Goal: Information Seeking & Learning: Learn about a topic

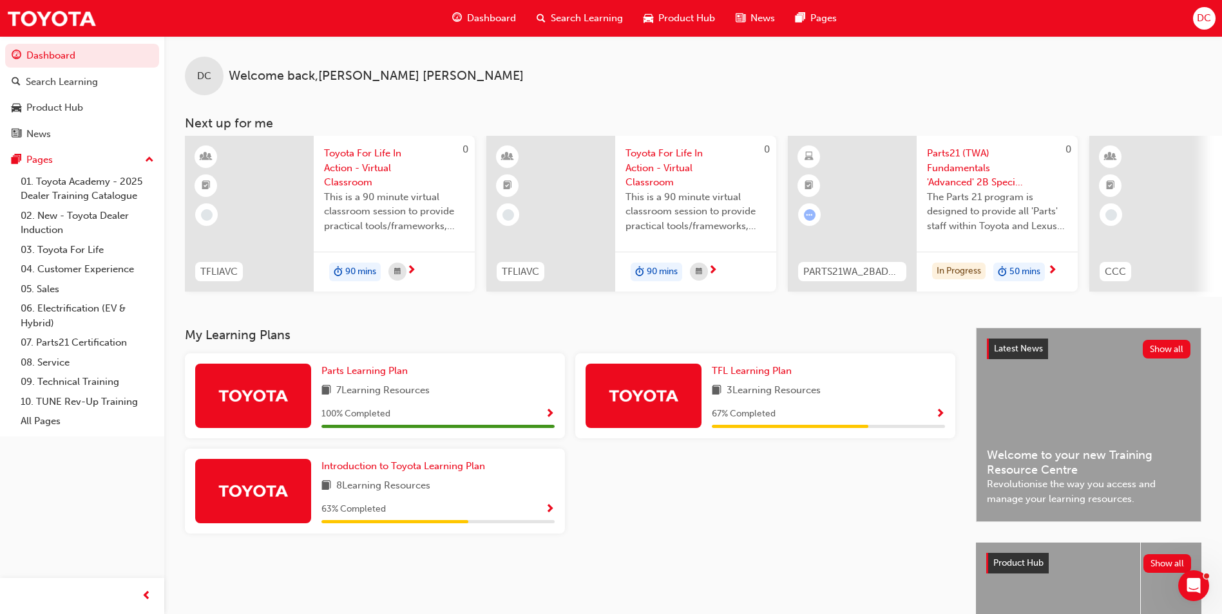
click at [701, 61] on div "DC Welcome back , [PERSON_NAME]" at bounding box center [693, 65] width 1058 height 59
click at [46, 57] on link "Dashboard" at bounding box center [82, 56] width 154 height 24
click at [393, 472] on span "Introduction to Toyota Learning Plan" at bounding box center [403, 467] width 164 height 12
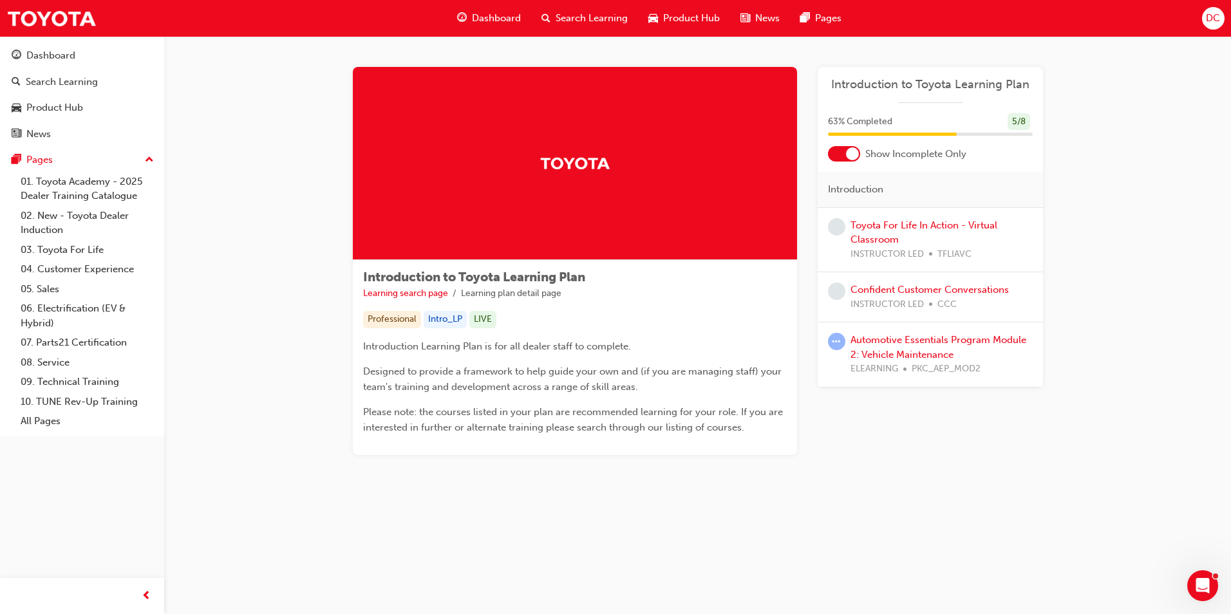
click at [875, 347] on div "Automotive Essentials Program Module 2: Vehicle Maintenance ELEARNING PKC_AEP_M…" at bounding box center [942, 355] width 182 height 44
drag, startPoint x: 875, startPoint y: 347, endPoint x: 837, endPoint y: 341, distance: 39.0
click at [837, 341] on span "learningRecordVerb_ATTEMPT-icon" at bounding box center [836, 341] width 17 height 17
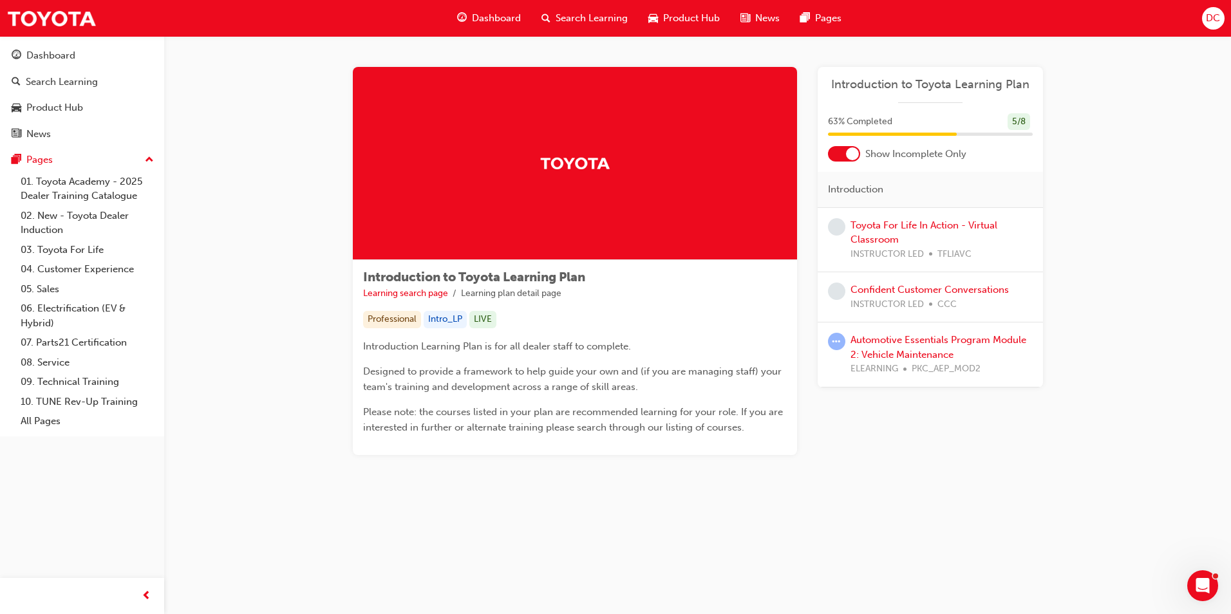
click at [837, 341] on span "learningRecordVerb_ATTEMPT-icon" at bounding box center [836, 341] width 17 height 17
click at [889, 356] on link "Automotive Essentials Program Module 2: Vehicle Maintenance" at bounding box center [939, 347] width 176 height 26
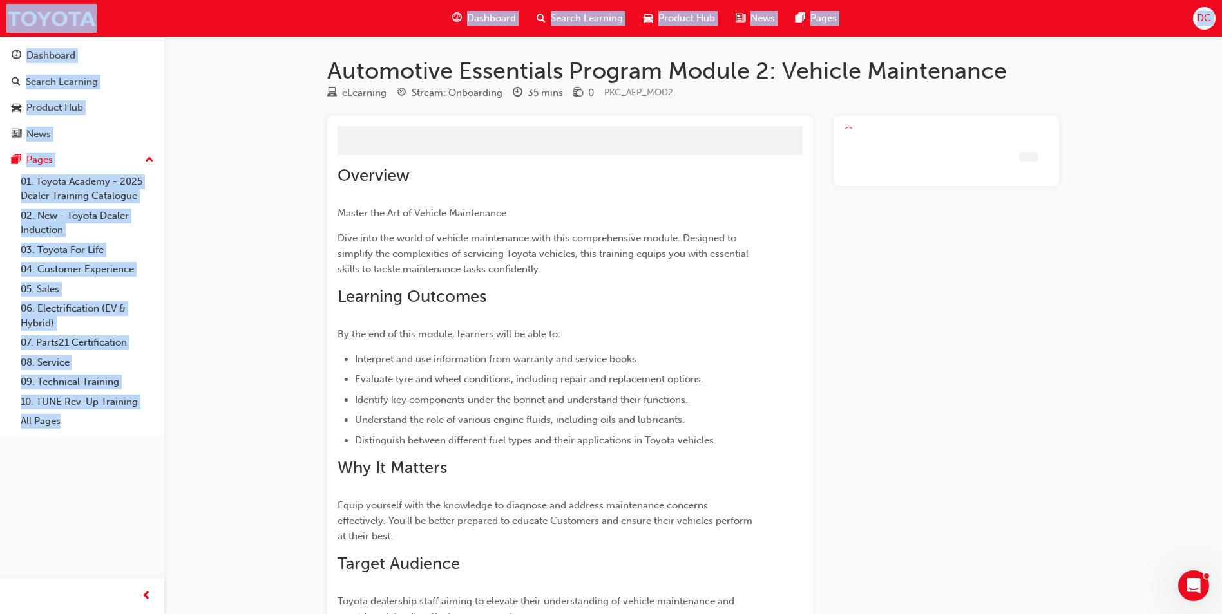
click at [889, 356] on div at bounding box center [945, 426] width 225 height 620
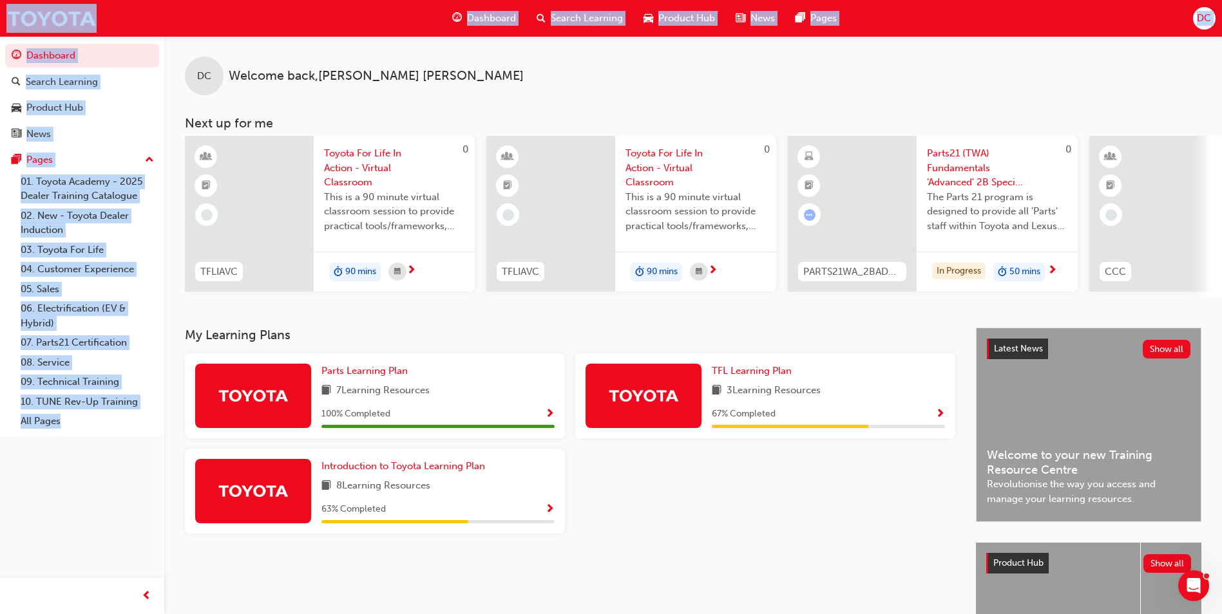
click at [696, 484] on div at bounding box center [765, 496] width 390 height 95
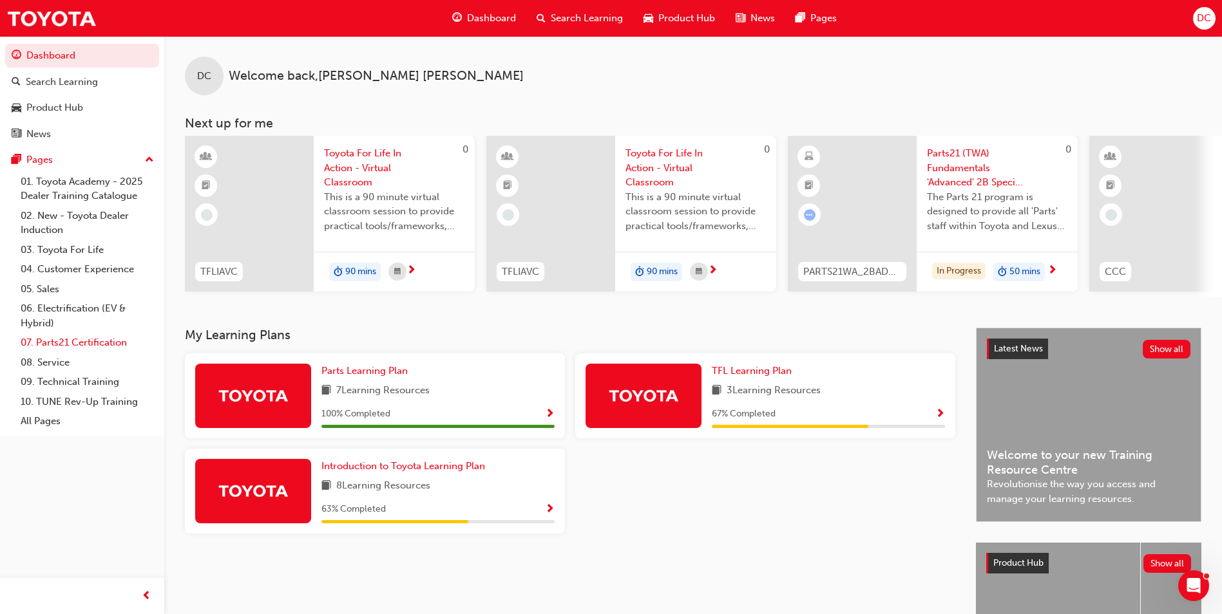
click at [65, 338] on link "07. Parts21 Certification" at bounding box center [87, 343] width 144 height 20
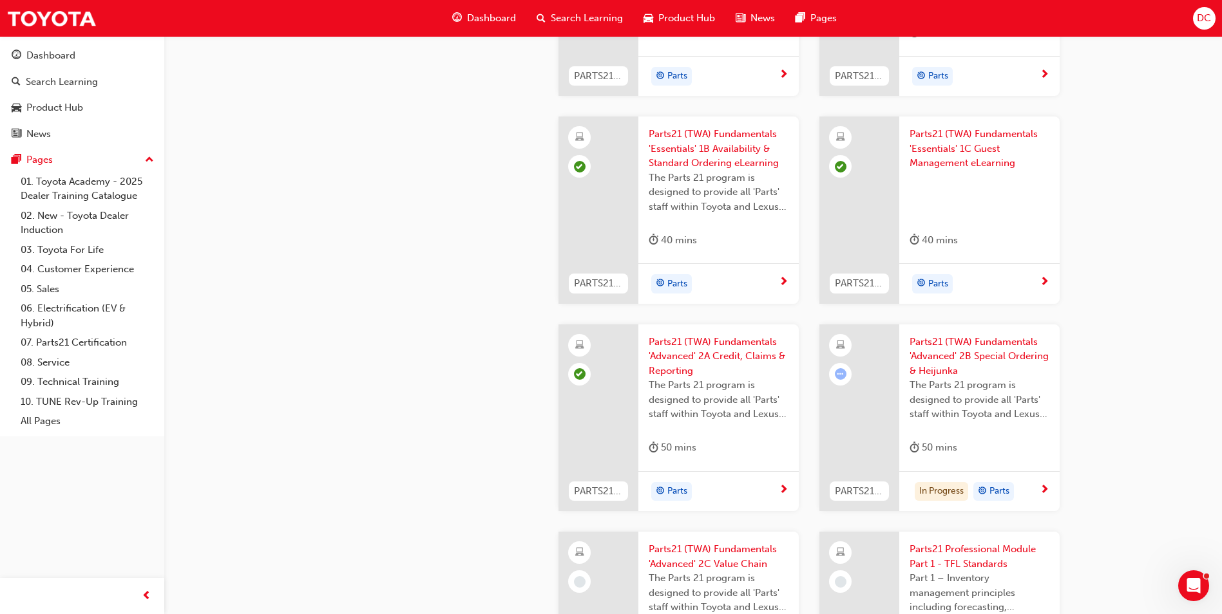
scroll to position [1546, 0]
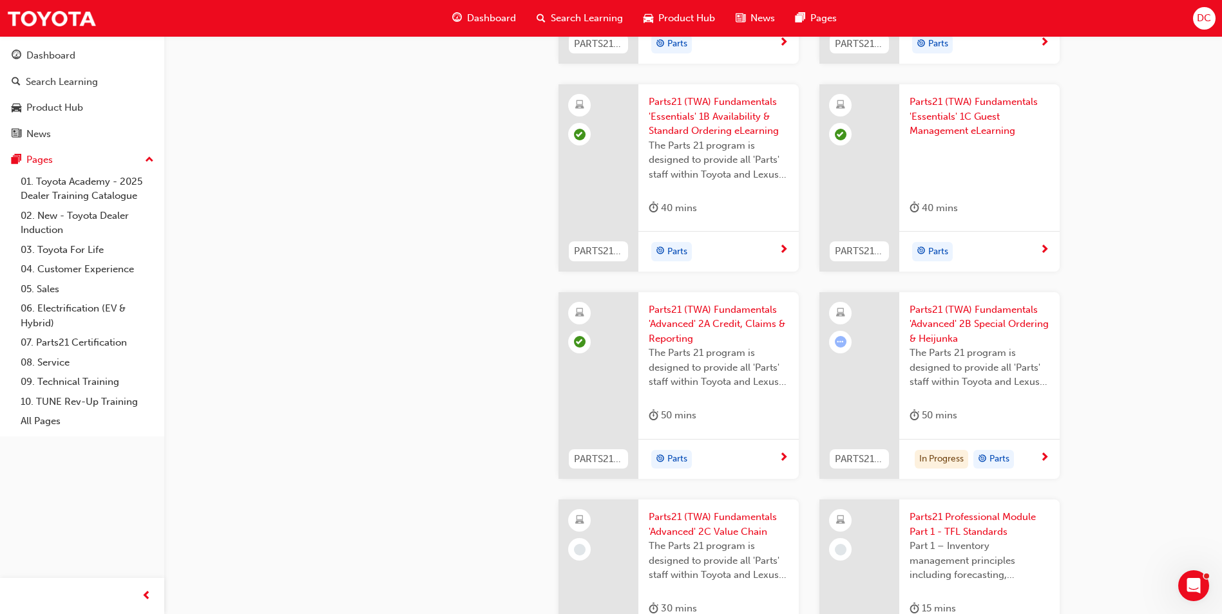
click at [882, 341] on div at bounding box center [859, 385] width 80 height 187
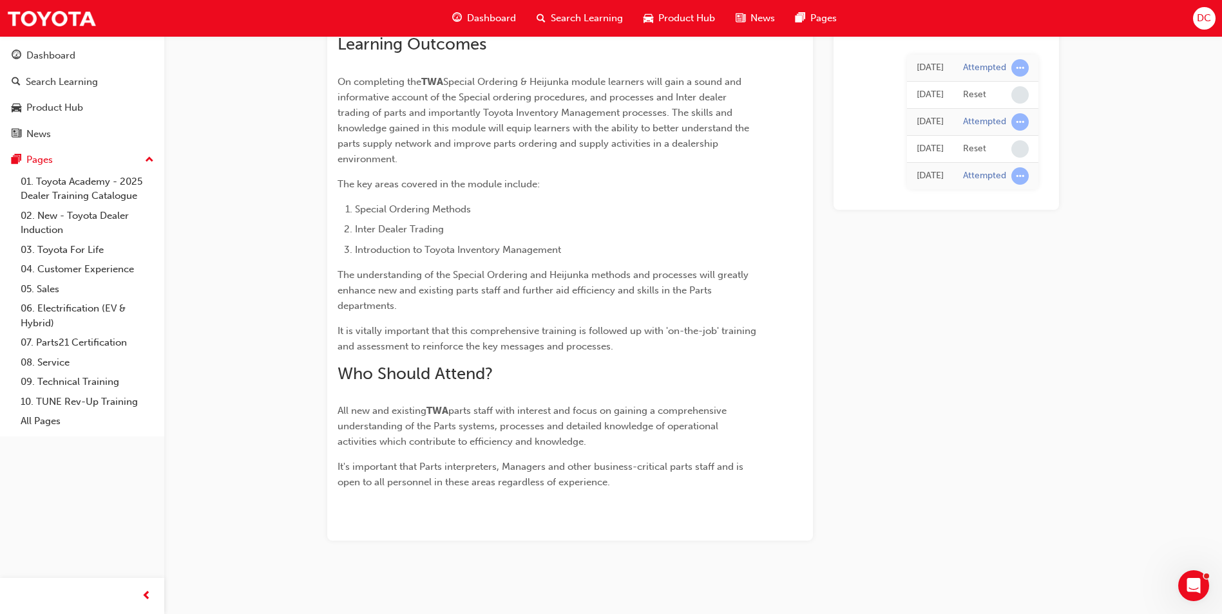
scroll to position [1018, 0]
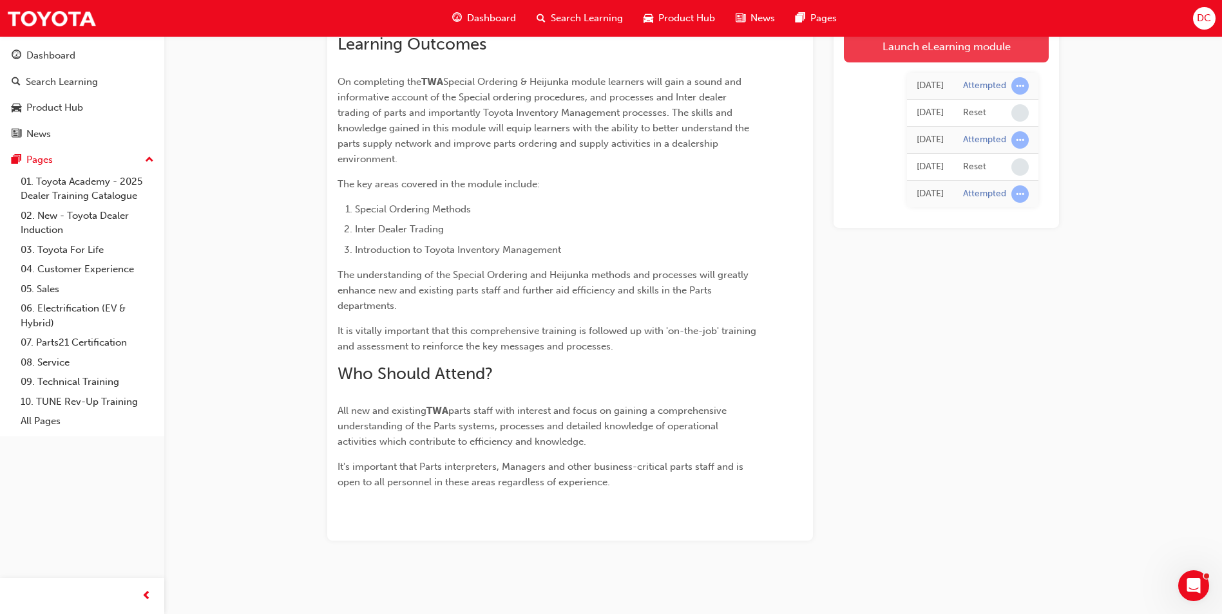
click at [917, 45] on link "Launch eLearning module" at bounding box center [946, 46] width 205 height 32
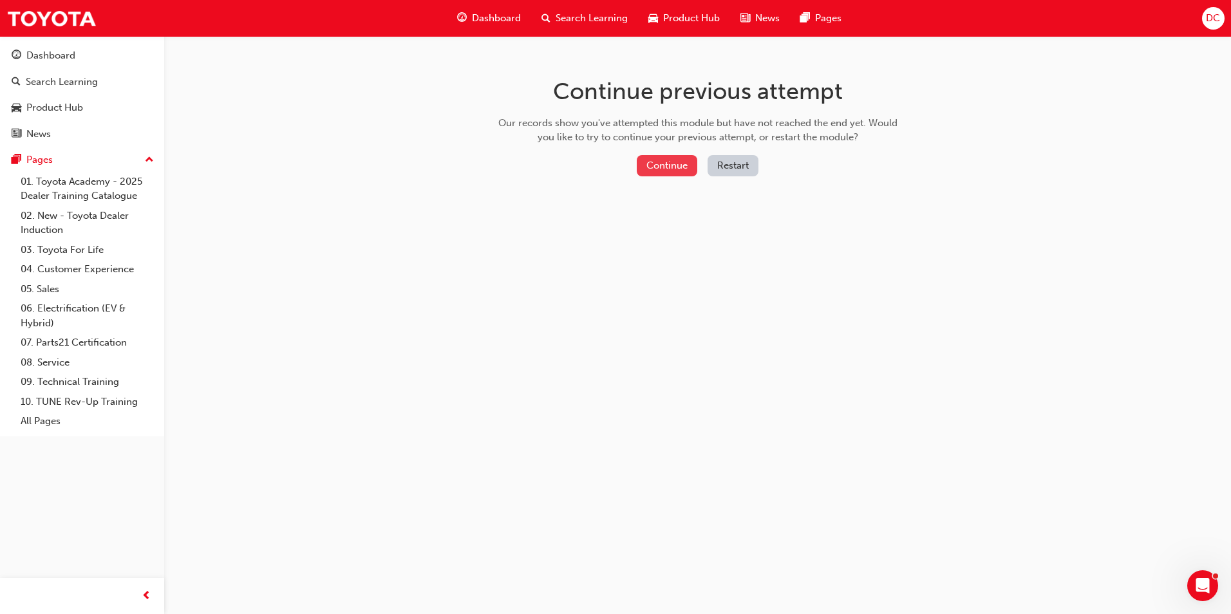
click at [672, 166] on button "Continue" at bounding box center [667, 165] width 61 height 21
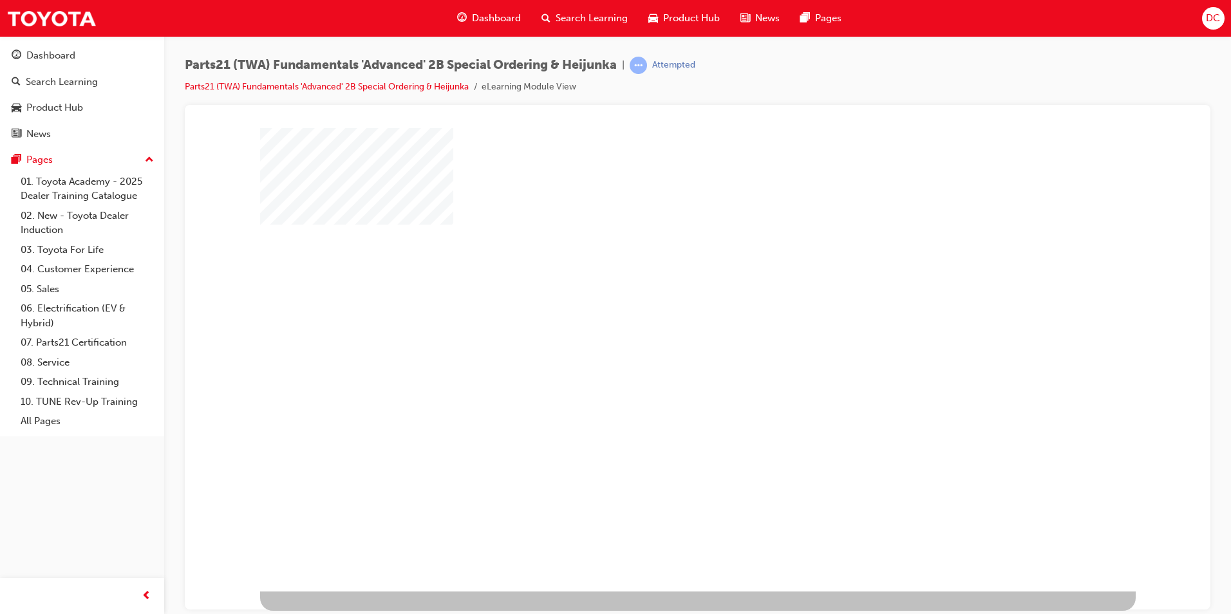
click at [661, 322] on div "play" at bounding box center [661, 322] width 0 height 0
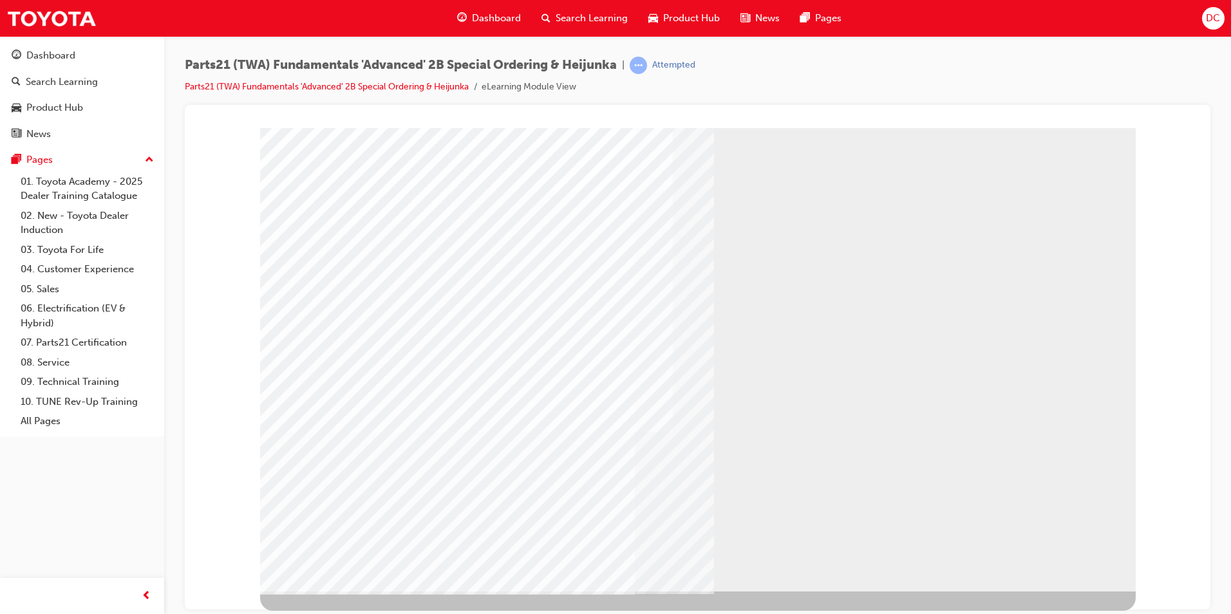
drag, startPoint x: 712, startPoint y: 115, endPoint x: 677, endPoint y: 73, distance: 54.8
click at [677, 73] on div "Parts21 (TWA) Fundamentals 'Advanced' 2B Special Ordering & Heijunka | Attempte…" at bounding box center [698, 309] width 1026 height 505
drag, startPoint x: 677, startPoint y: 73, endPoint x: 841, endPoint y: 117, distance: 170.1
click at [837, 117] on div at bounding box center [697, 121] width 1005 height 13
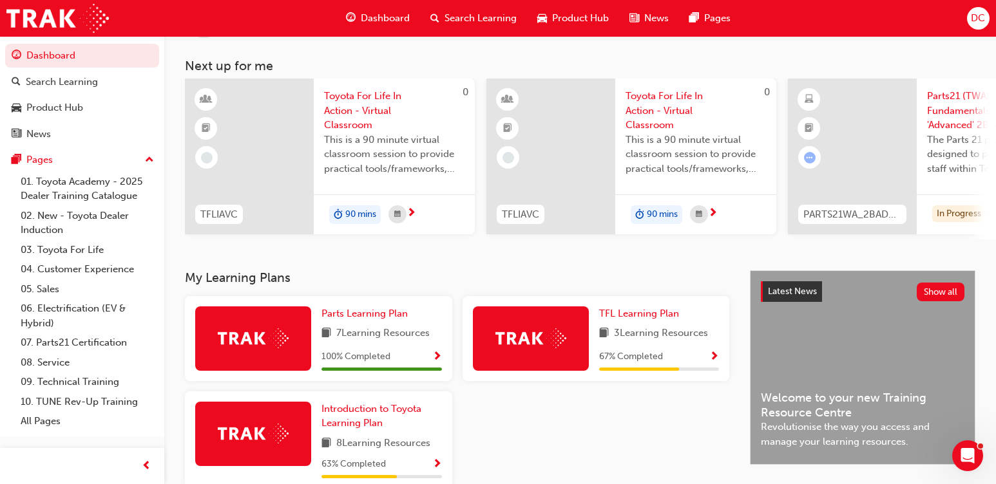
scroll to position [28, 0]
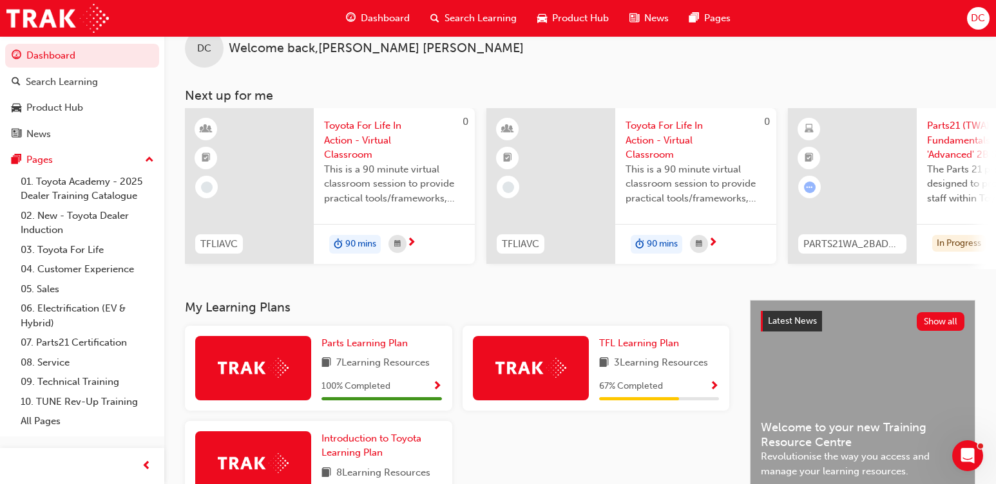
click at [528, 377] on img at bounding box center [530, 368] width 71 height 20
click at [836, 177] on div at bounding box center [852, 186] width 129 height 156
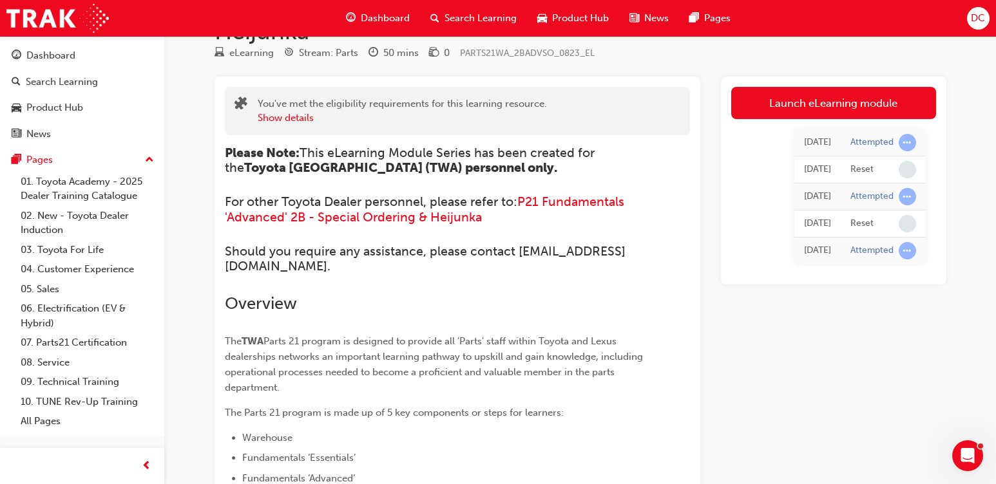
scroll to position [64, 0]
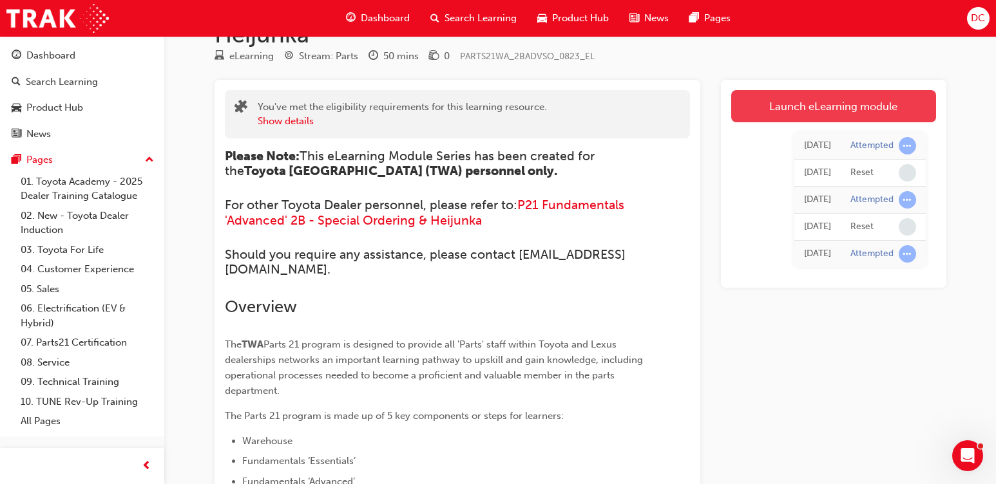
click at [789, 110] on link "Launch eLearning module" at bounding box center [833, 106] width 205 height 32
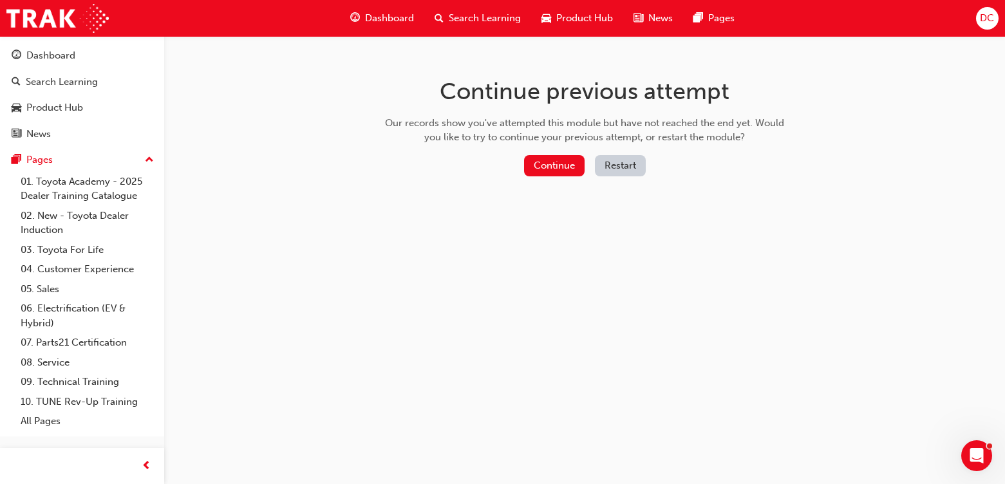
click at [616, 160] on button "Restart" at bounding box center [620, 165] width 51 height 21
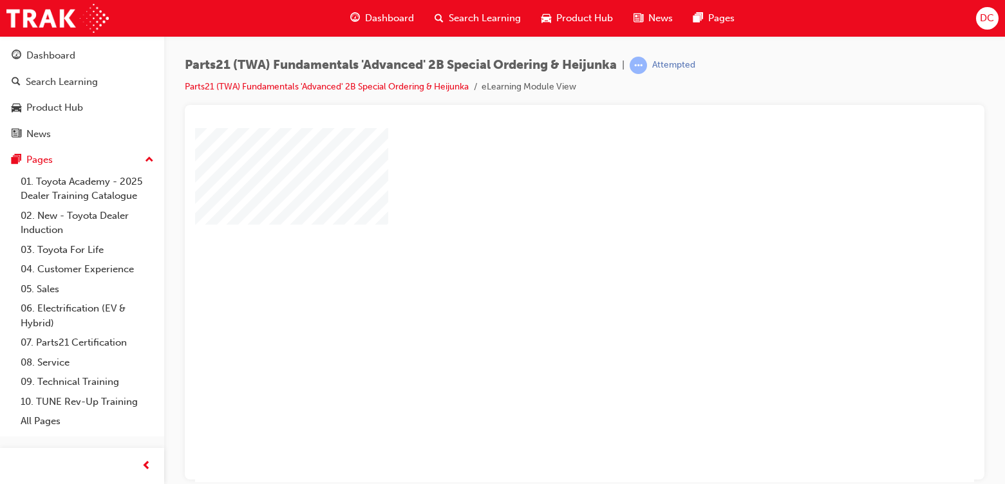
click at [547, 267] on div "play" at bounding box center [547, 267] width 0 height 0
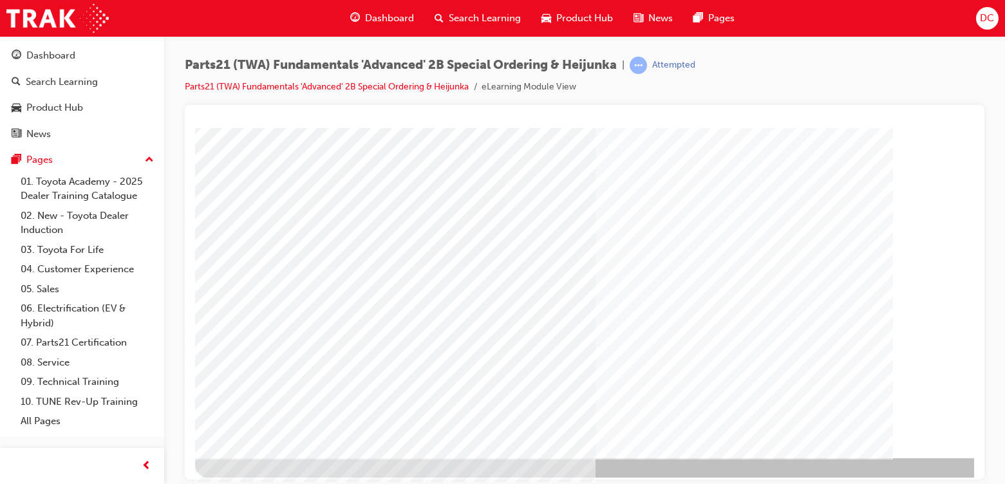
scroll to position [138, 0]
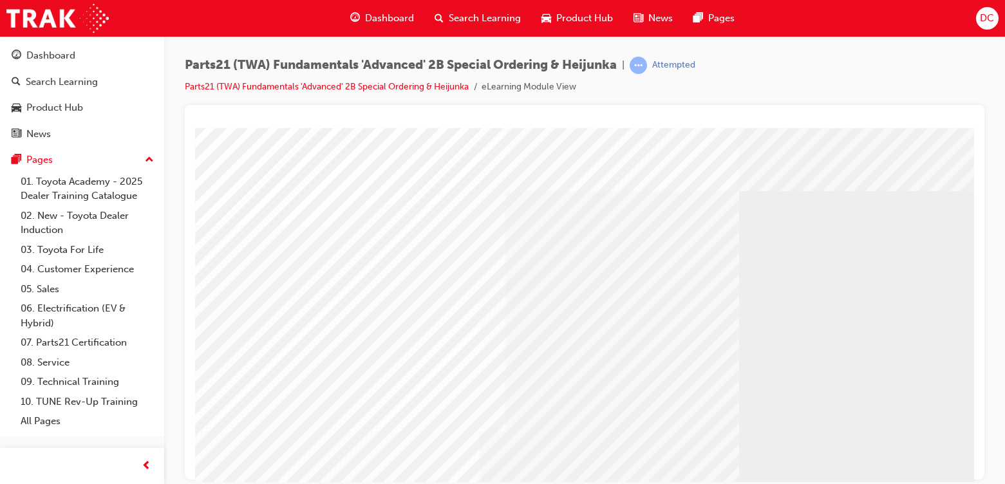
scroll to position [0, 39]
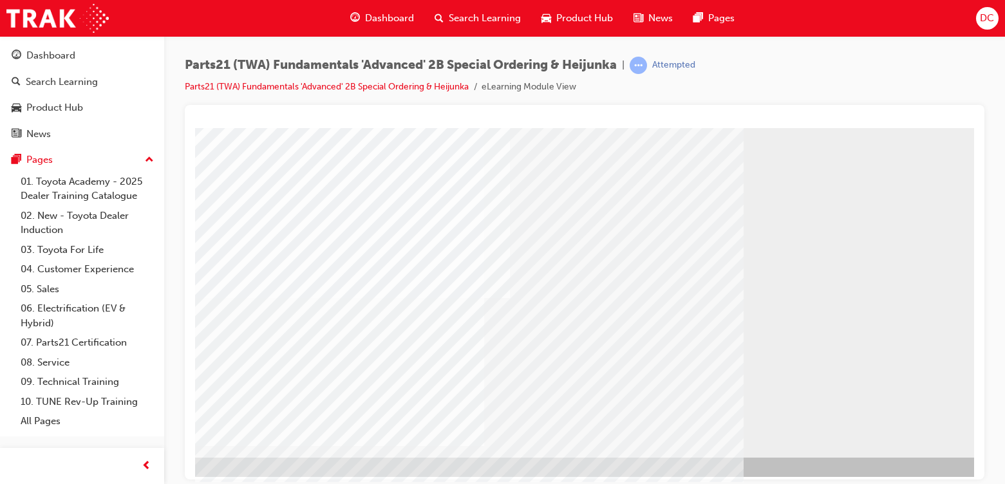
scroll to position [138, 39]
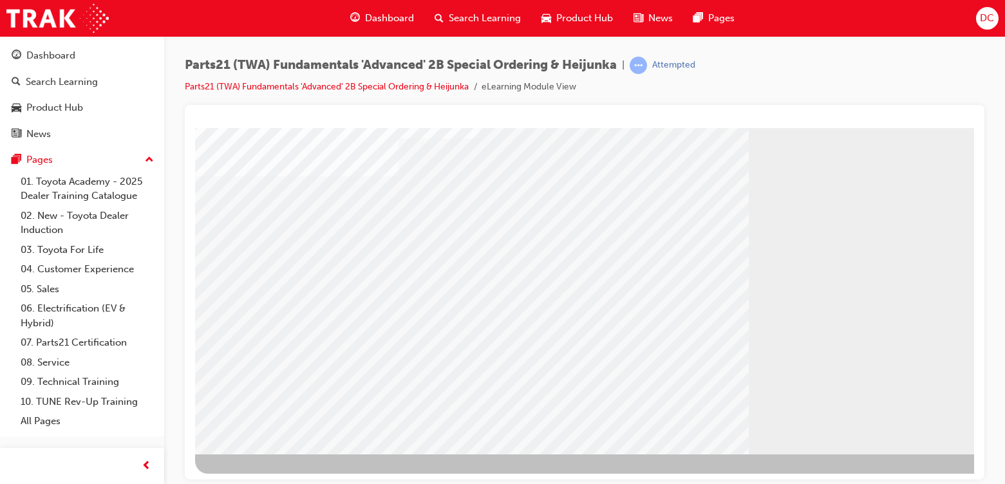
scroll to position [138, 0]
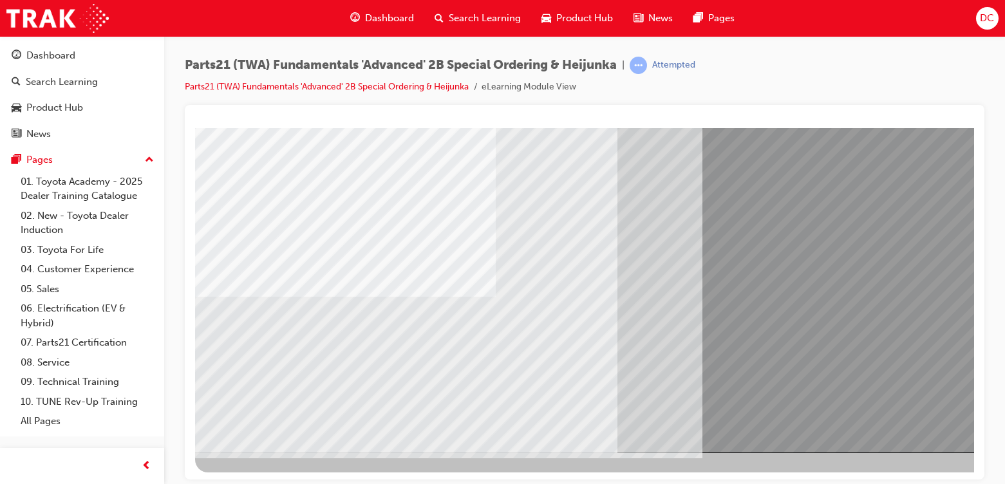
scroll to position [138, 106]
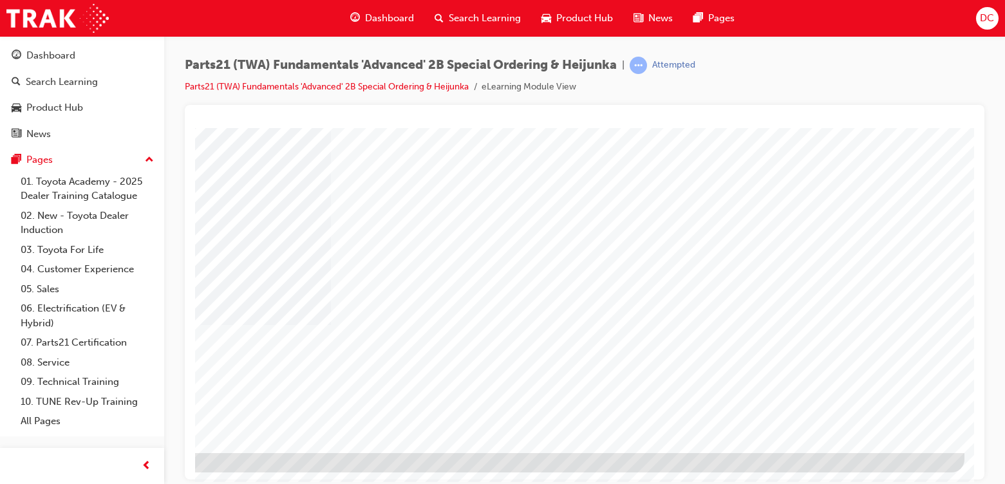
scroll to position [0, 0]
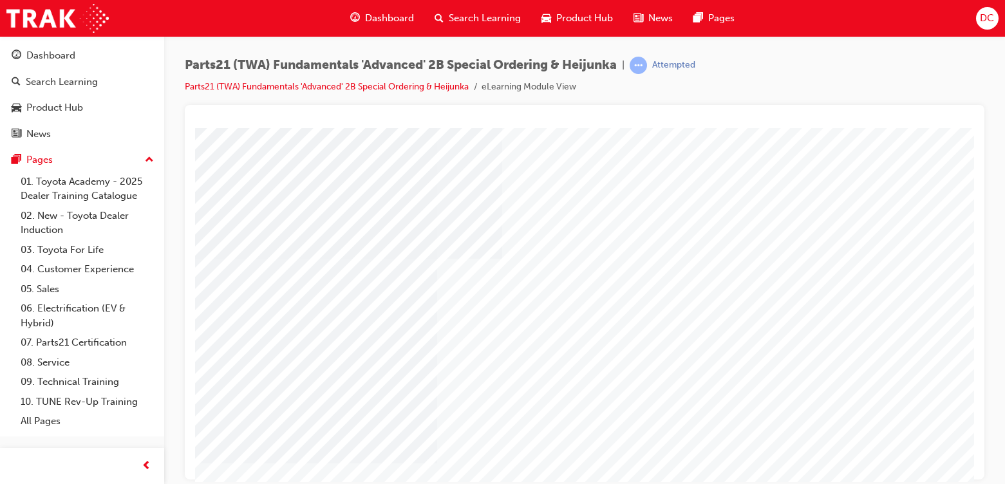
type input "DARREN"
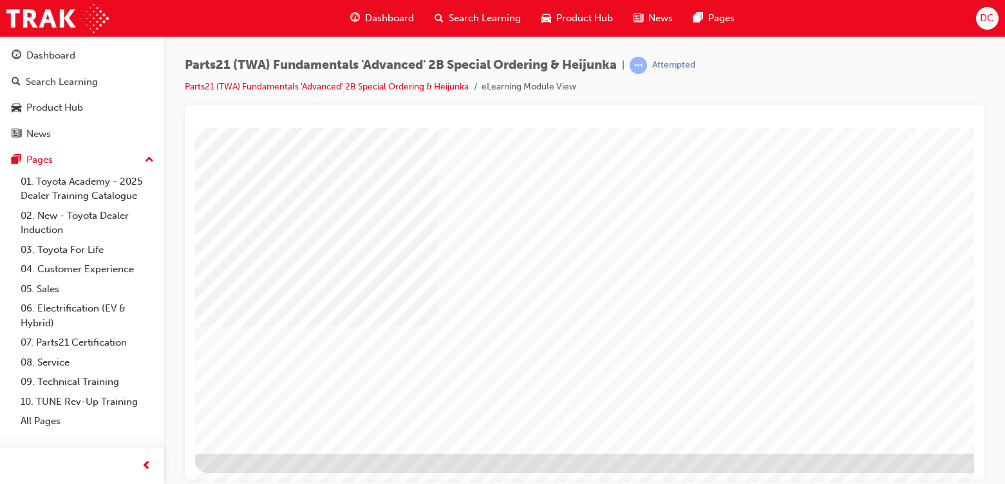
scroll to position [138, 0]
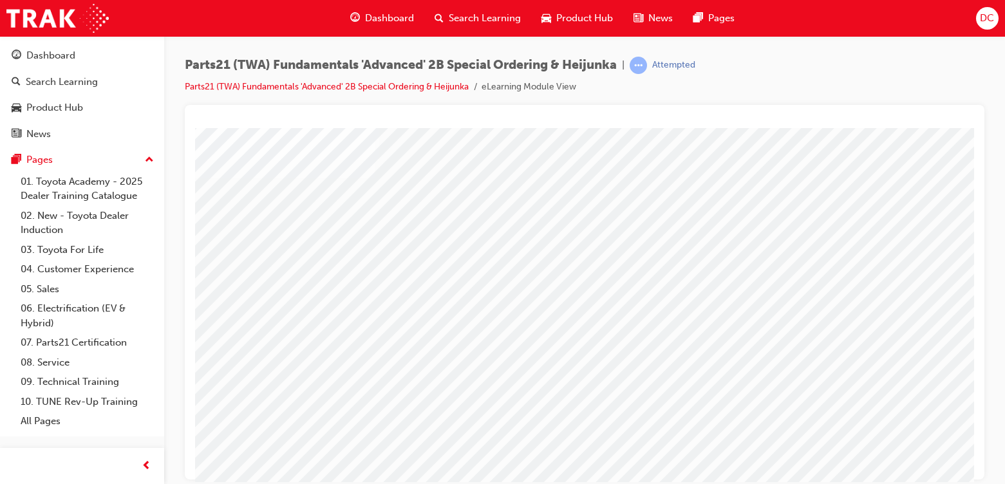
scroll to position [64, 0]
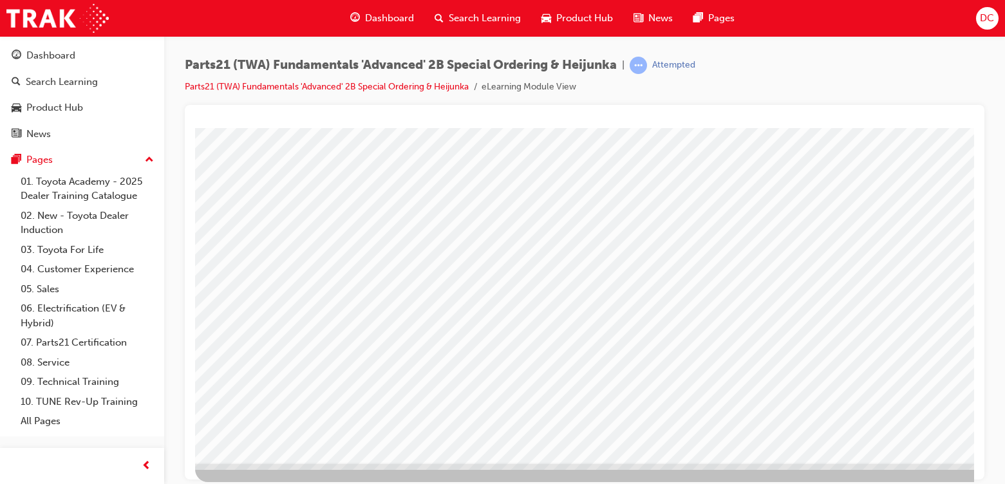
scroll to position [138, 0]
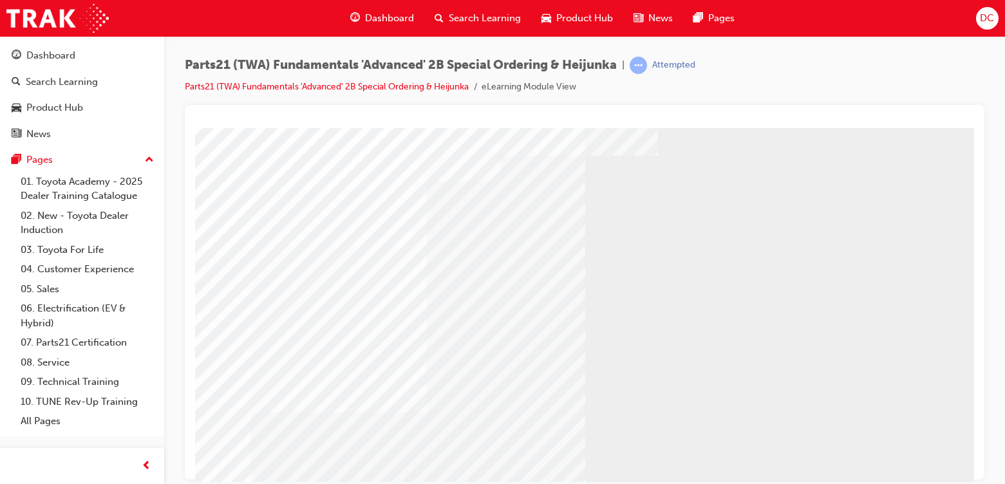
scroll to position [64, 0]
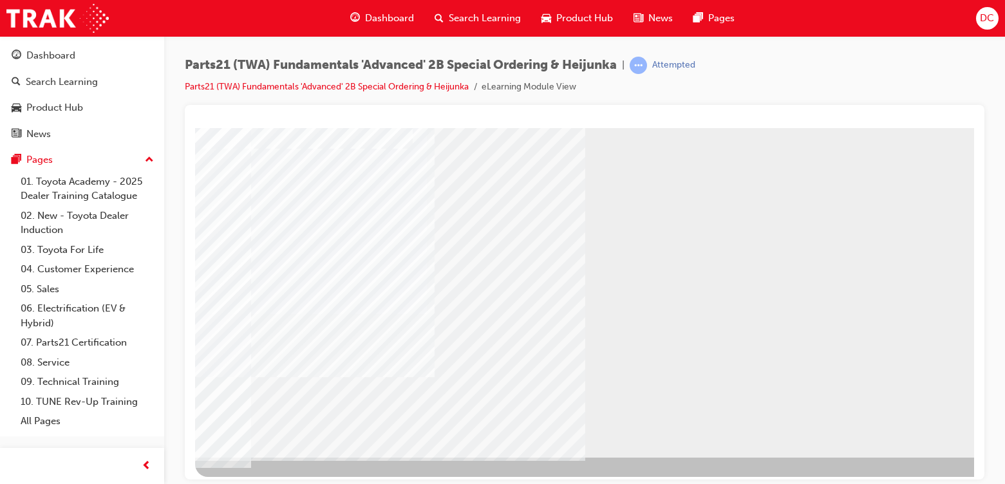
scroll to position [138, 0]
